Goal: Navigation & Orientation: Find specific page/section

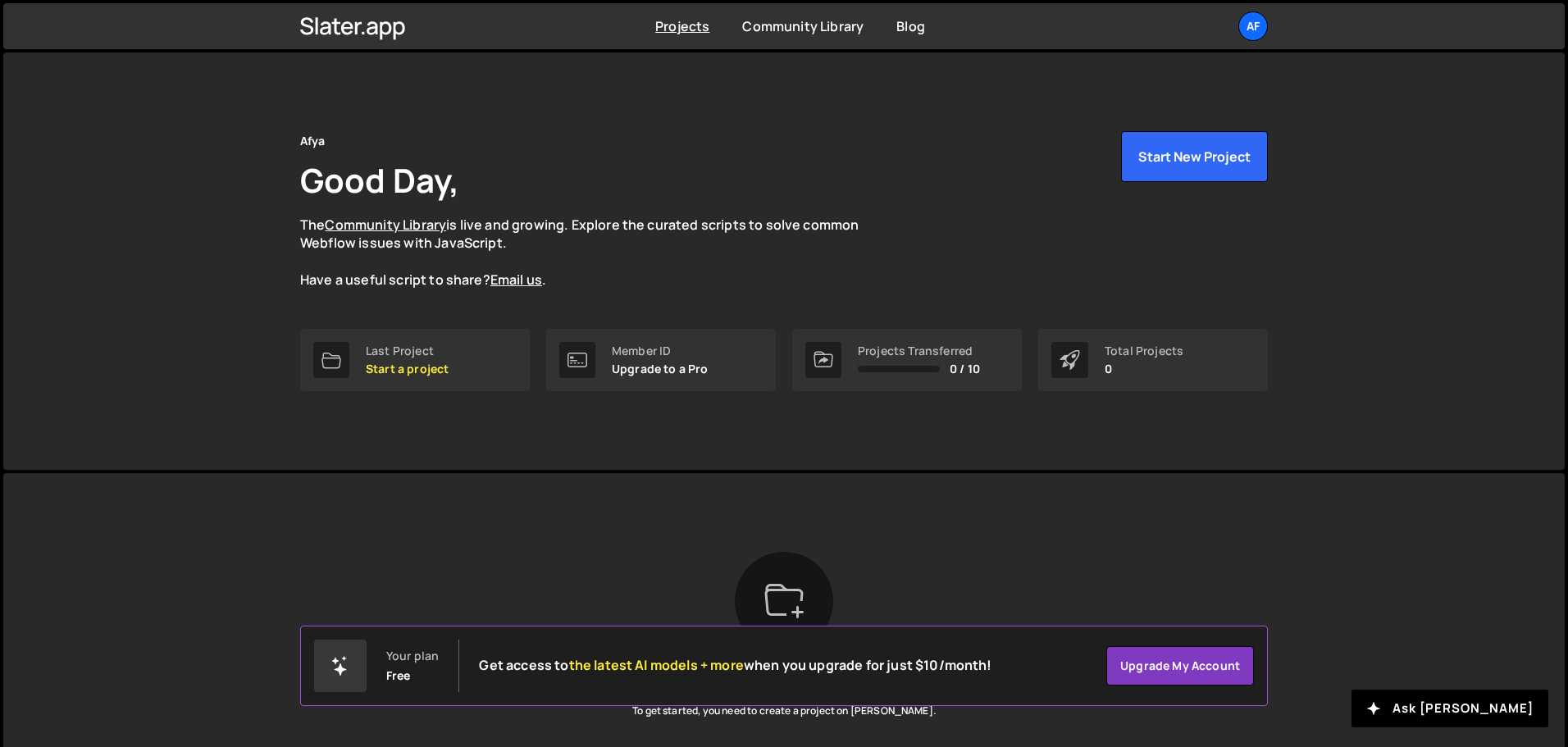
click at [1327, 124] on div "Afya Good Day, The Community Library is live and growing. Explore the curated s…" at bounding box center [784, 261] width 1561 height 418
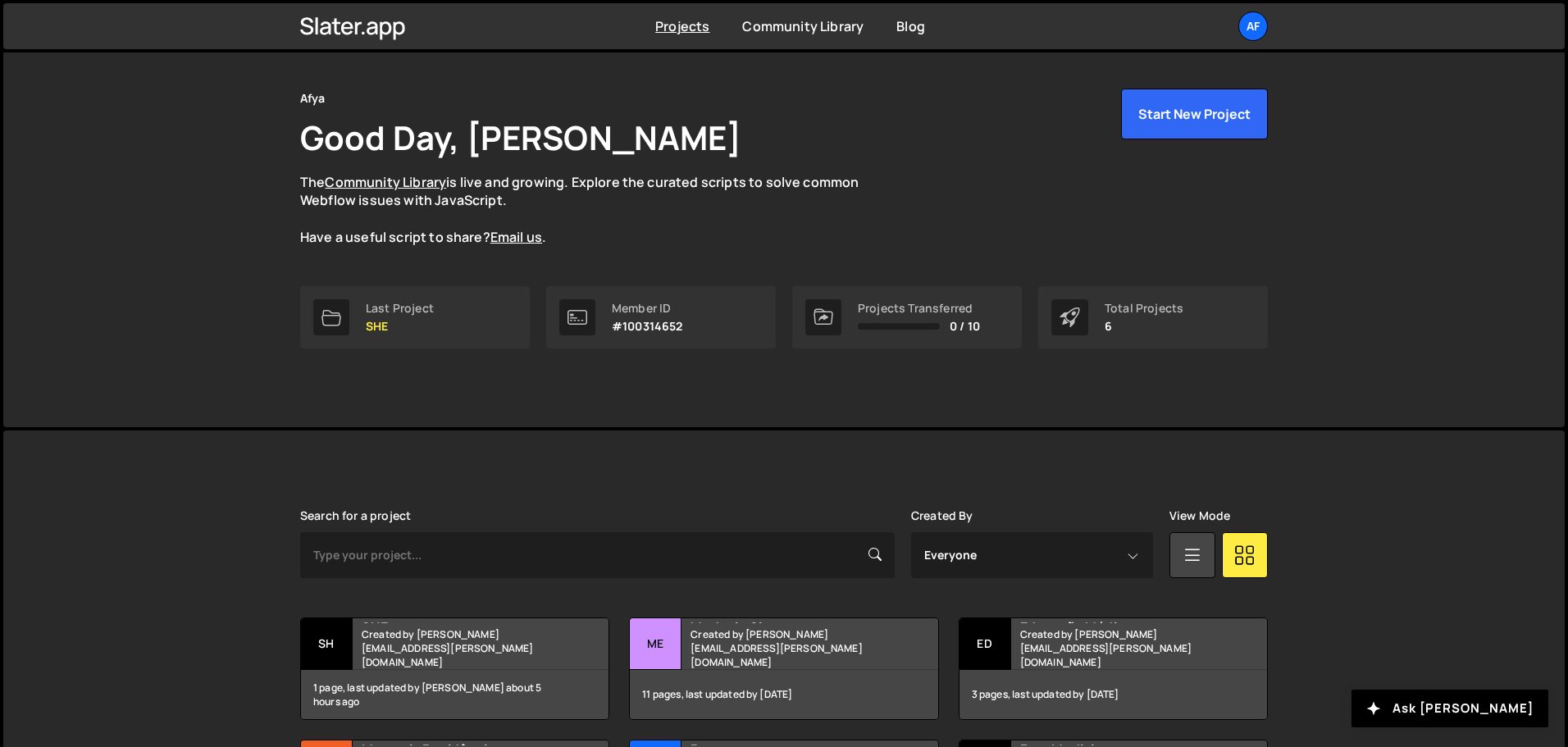
scroll to position [82, 0]
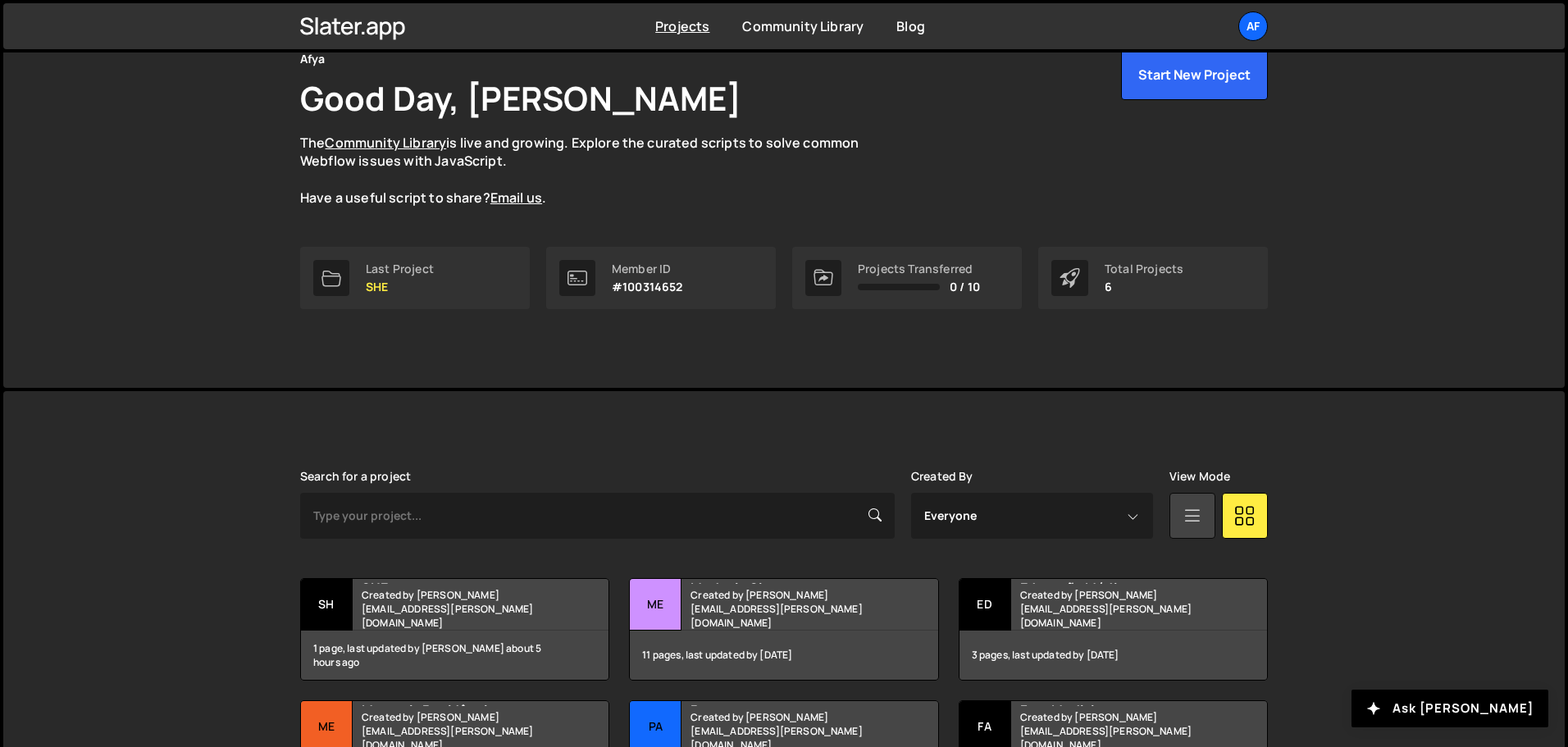
click at [1182, 521] on icon at bounding box center [1193, 515] width 22 height 30
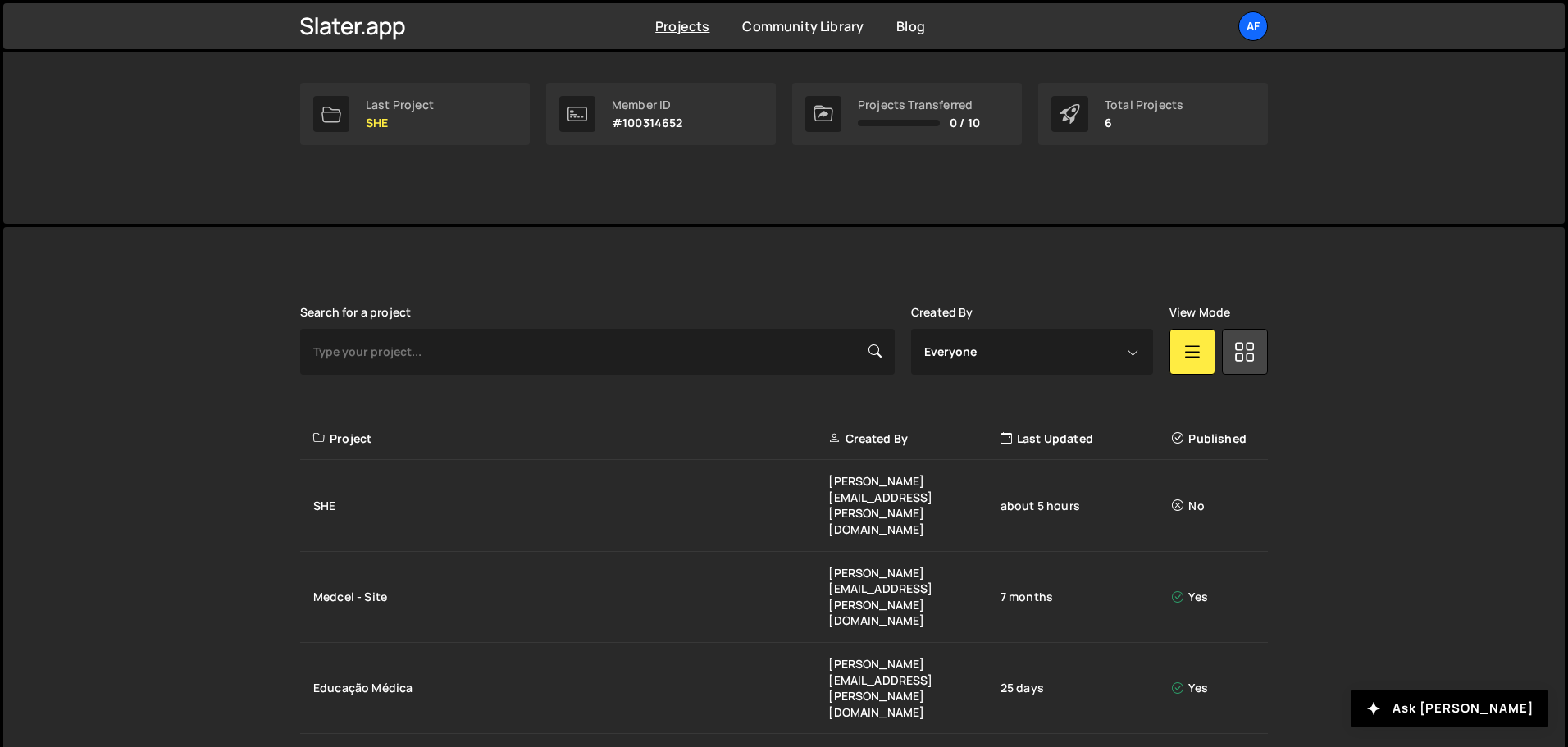
scroll to position [300, 0]
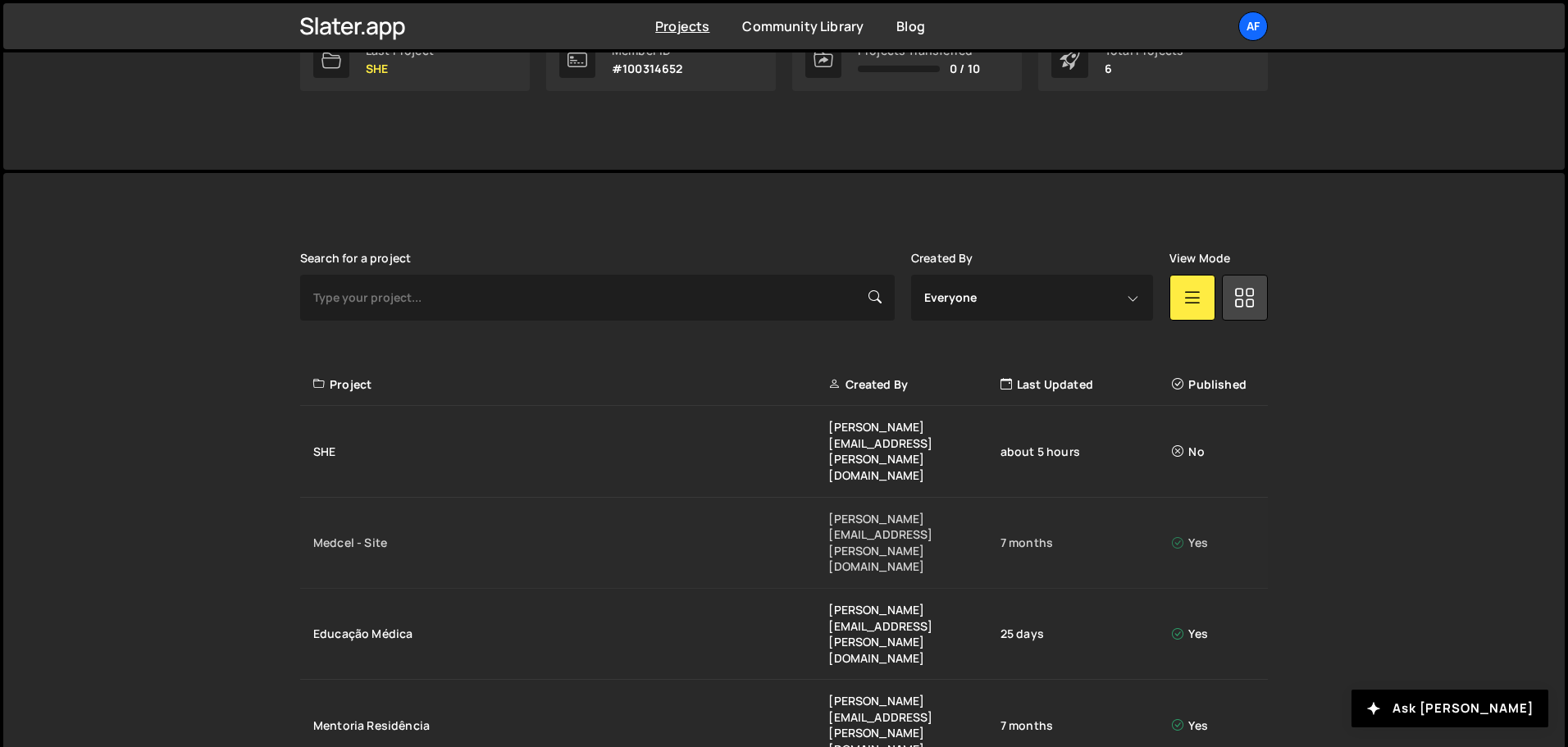
click at [330, 534] on div "Medcel - Site" at bounding box center [570, 543] width 515 height 16
